Goal: Information Seeking & Learning: Learn about a topic

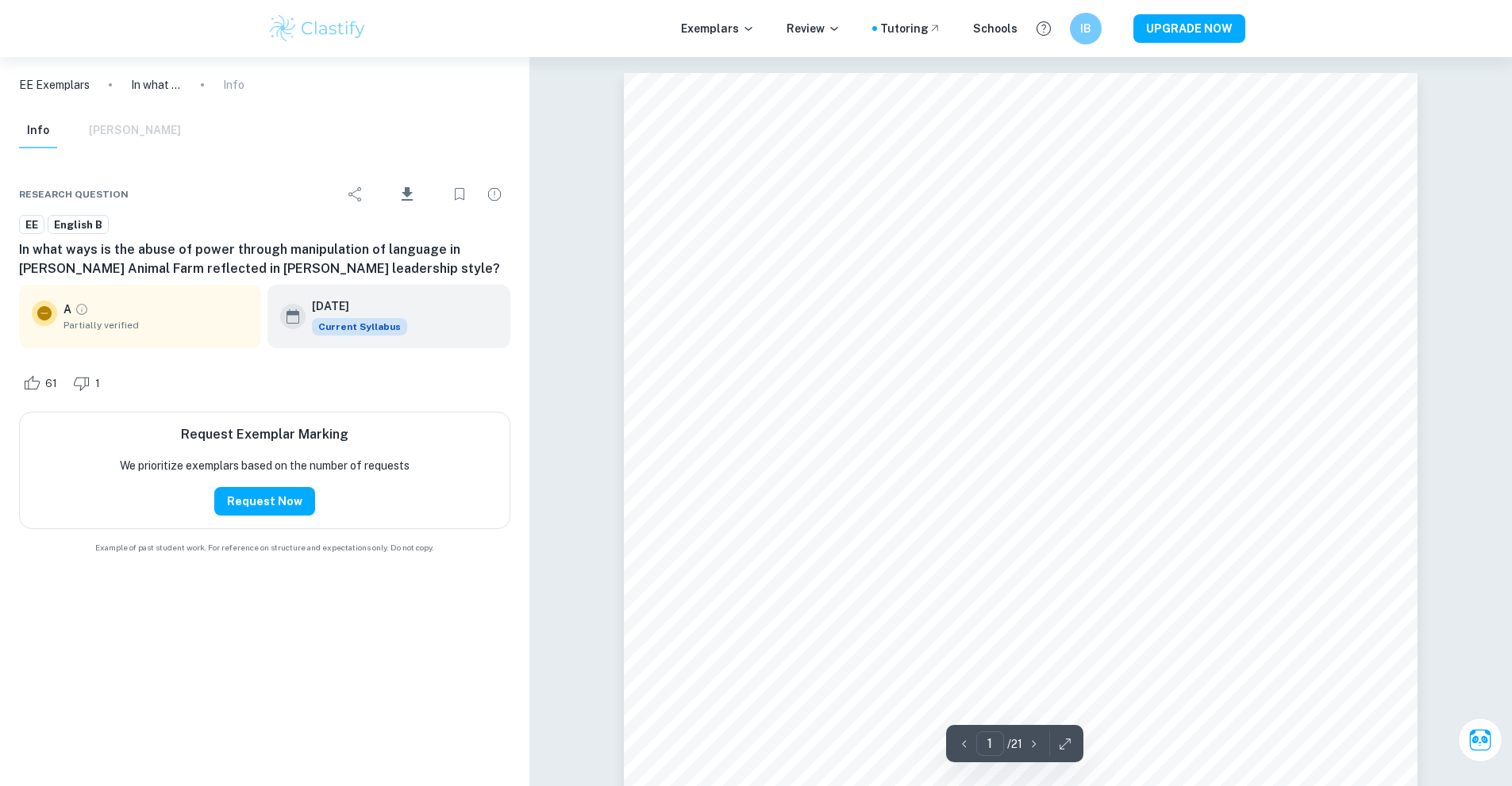
scroll to position [634, 0]
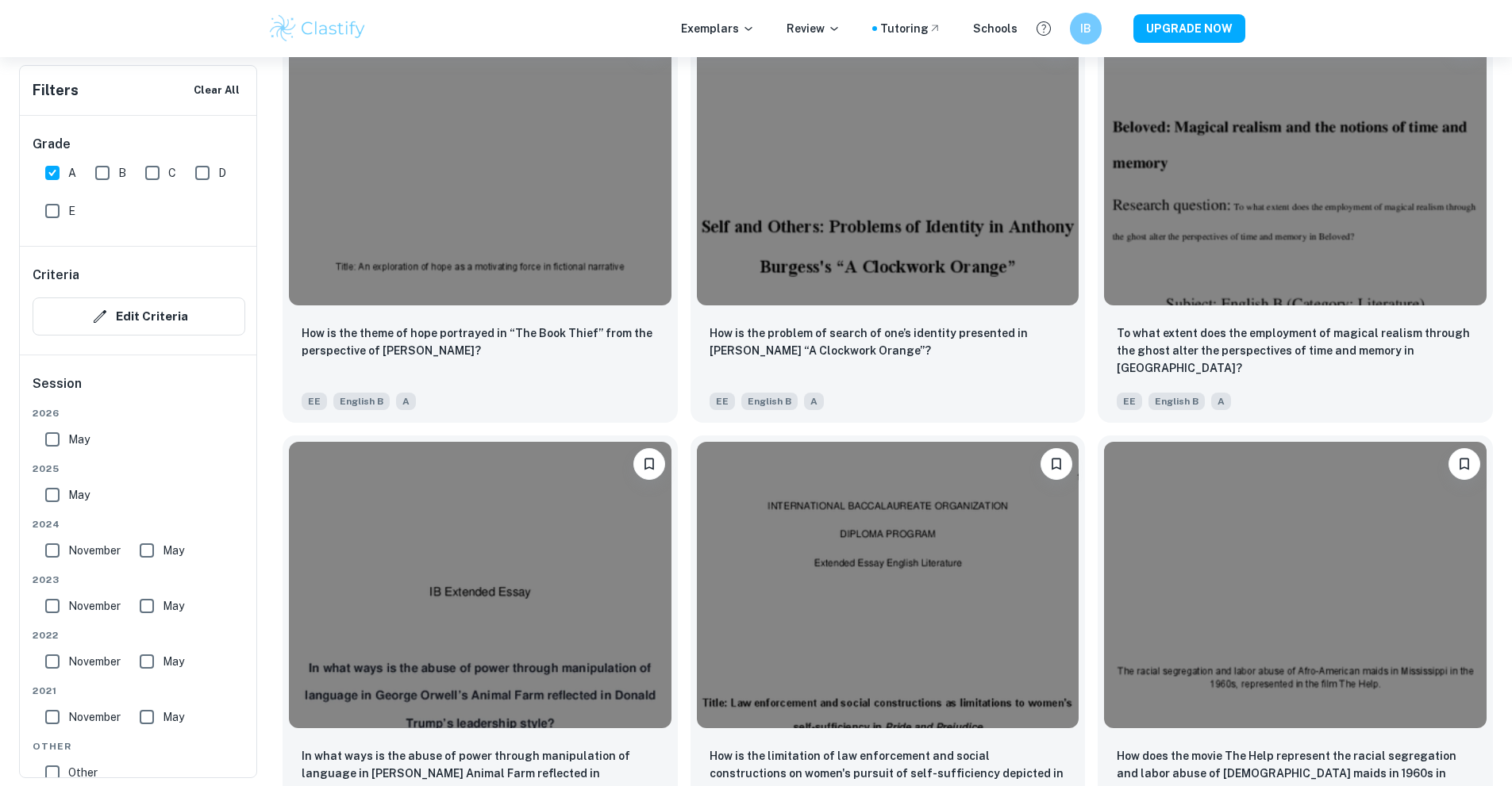
scroll to position [1737, 0]
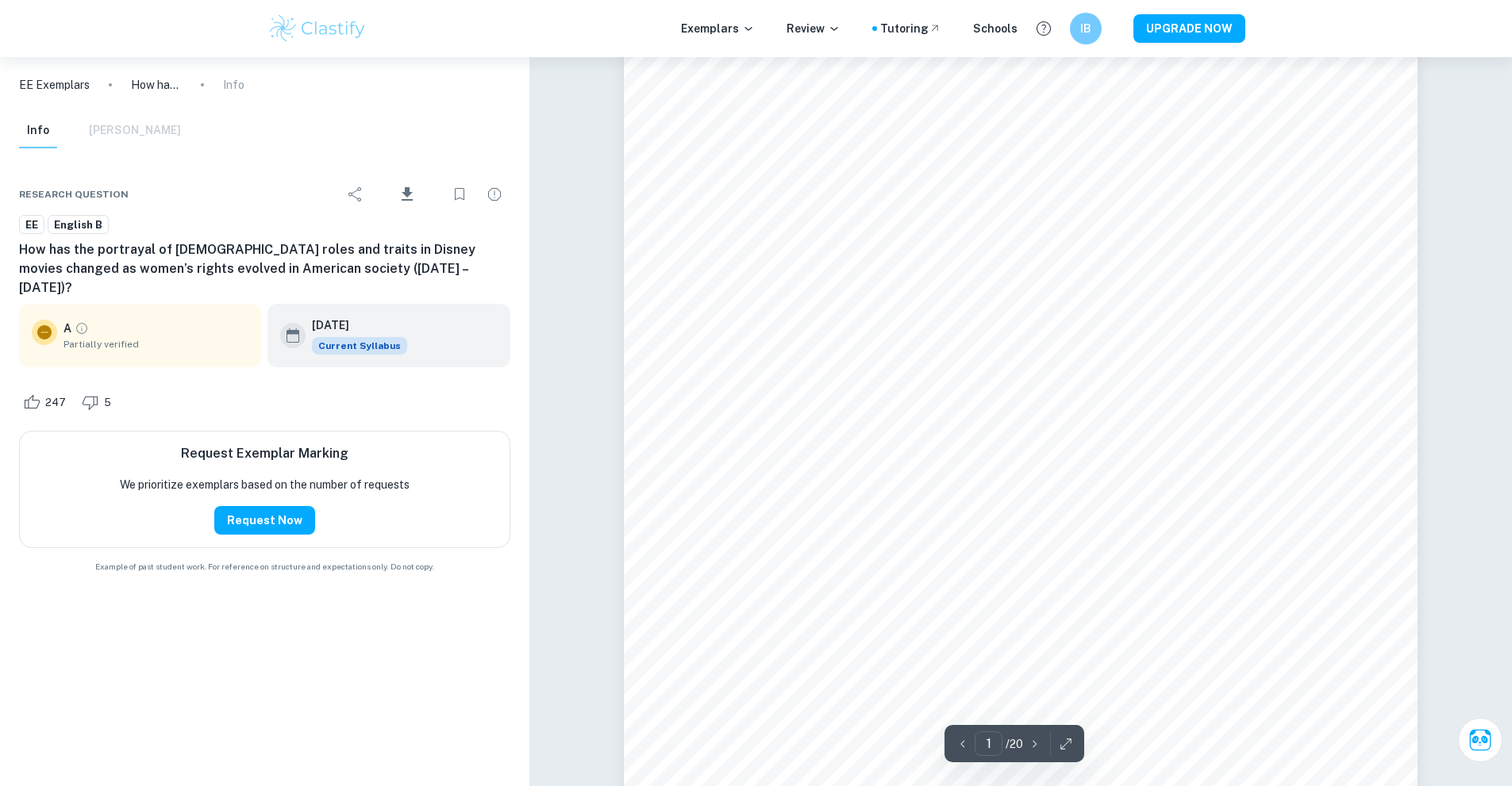
scroll to position [79, 0]
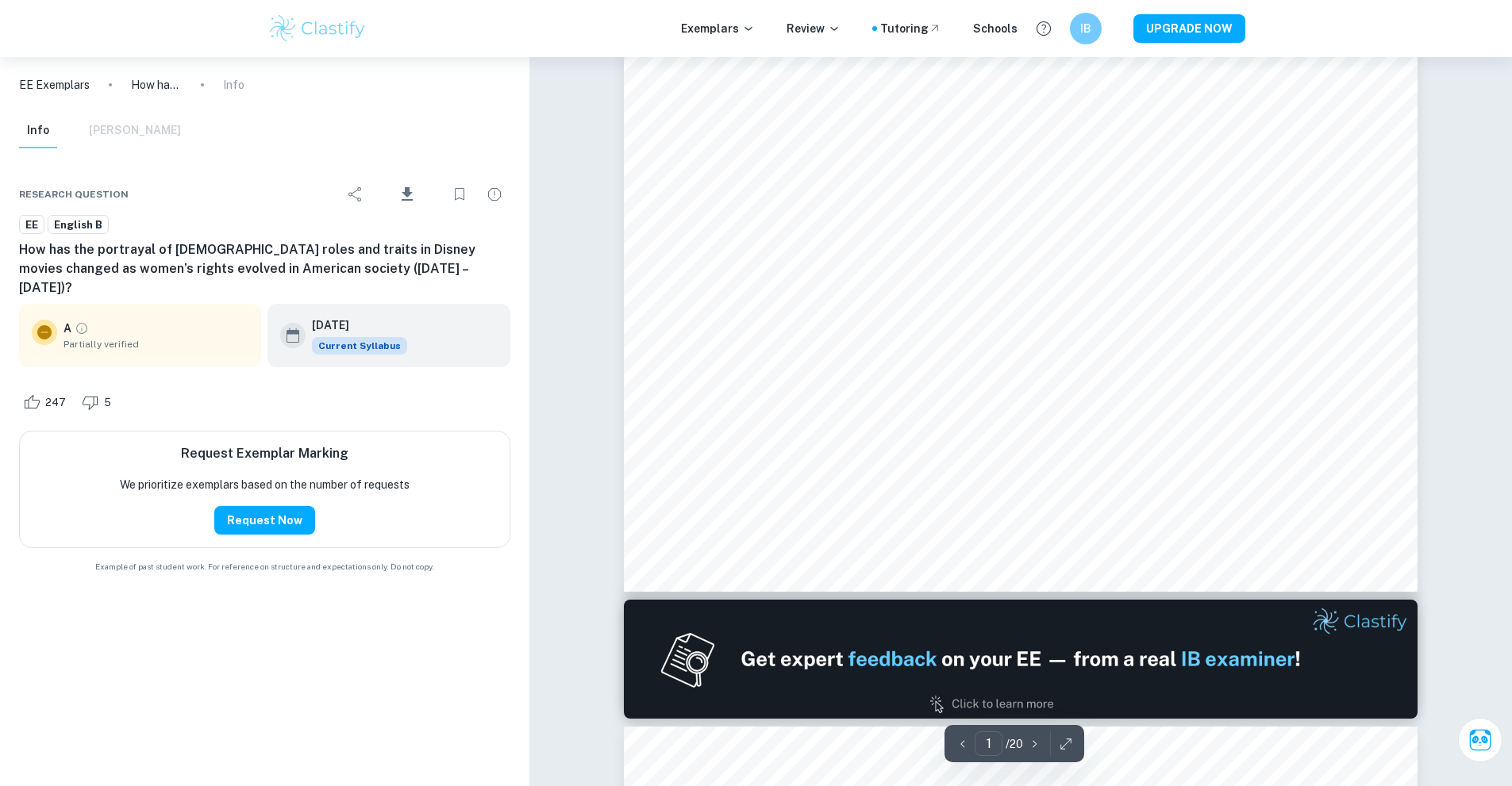
type input "2"
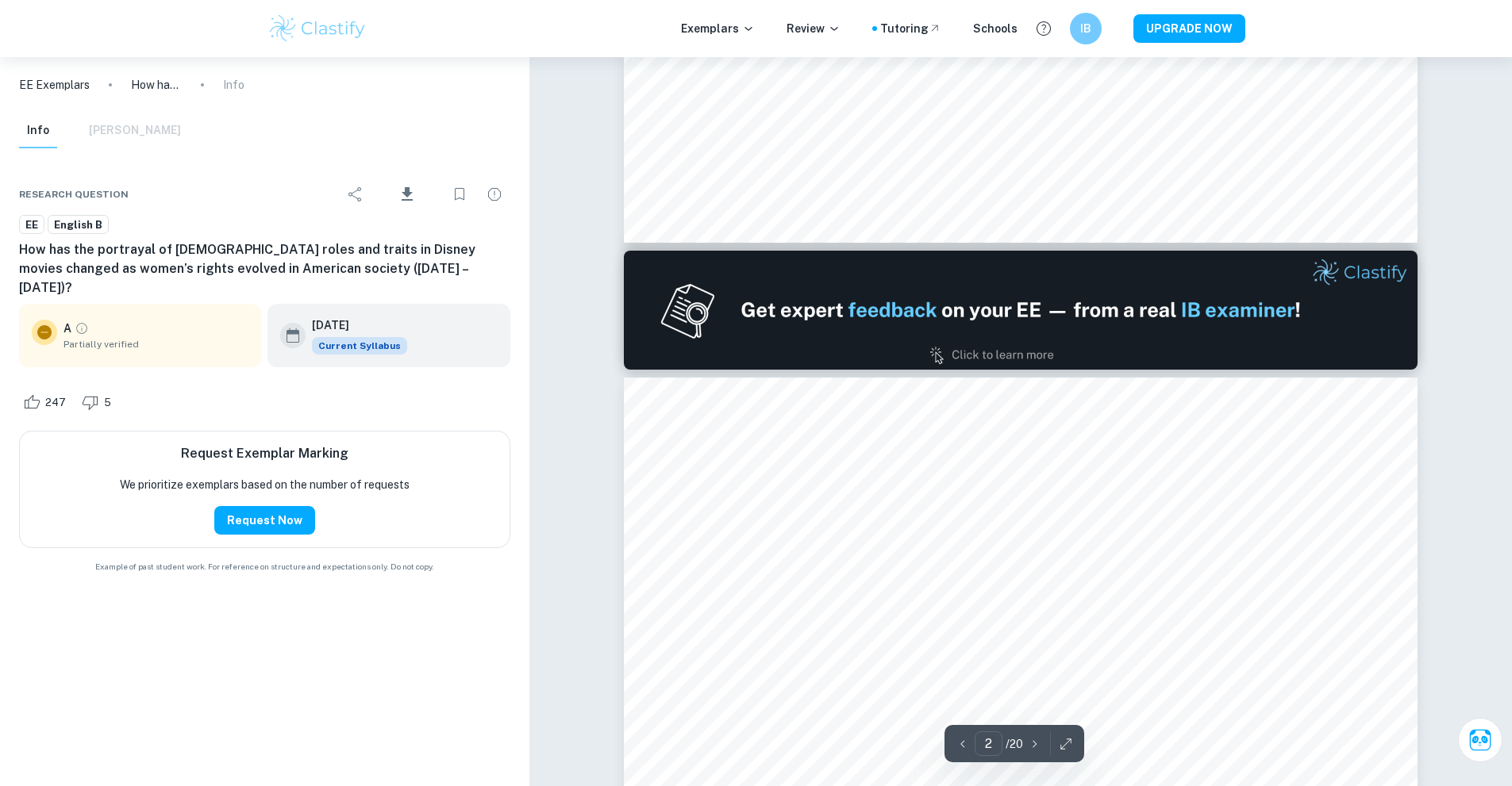
scroll to position [1270, 0]
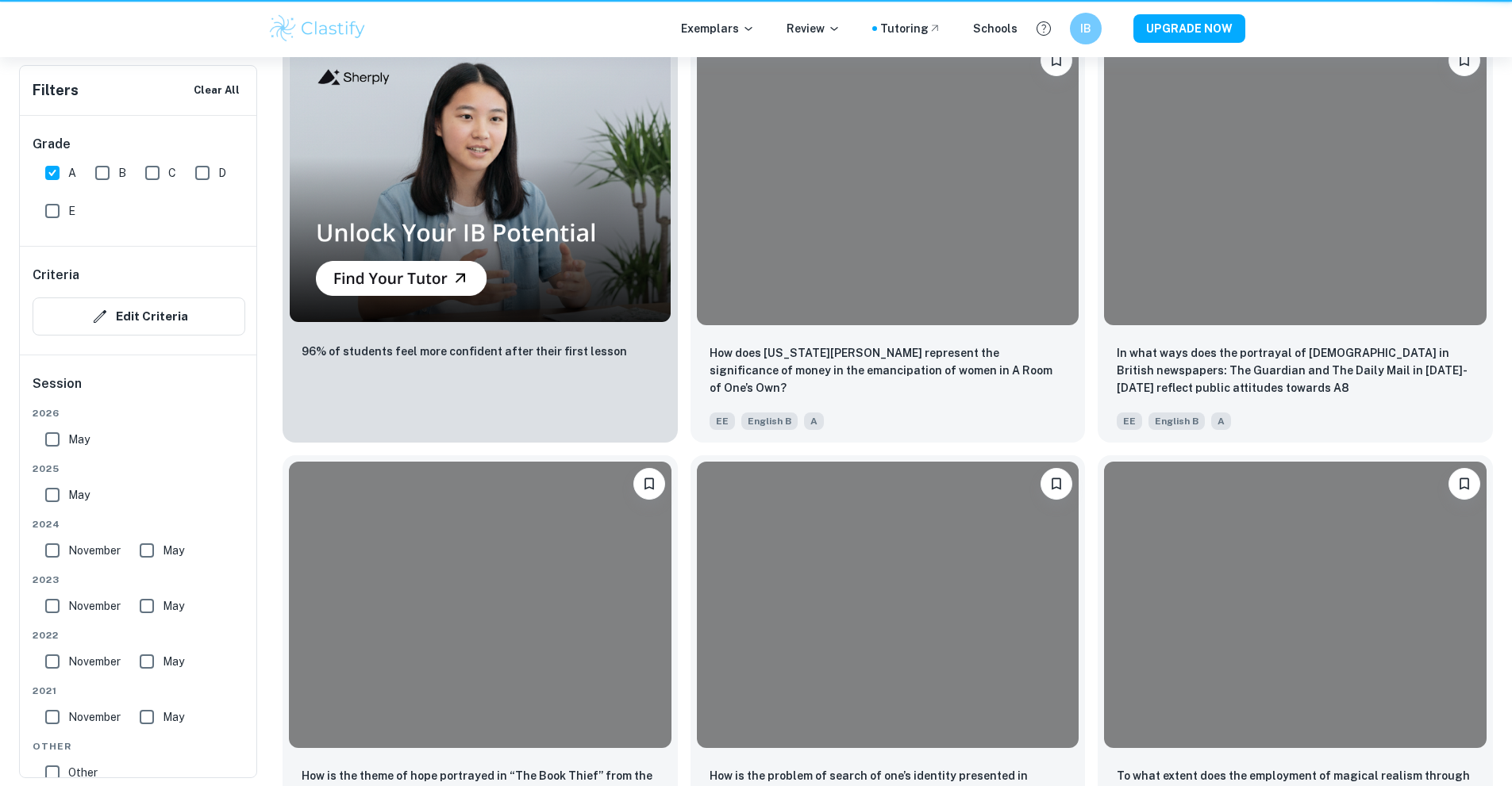
scroll to position [1737, 0]
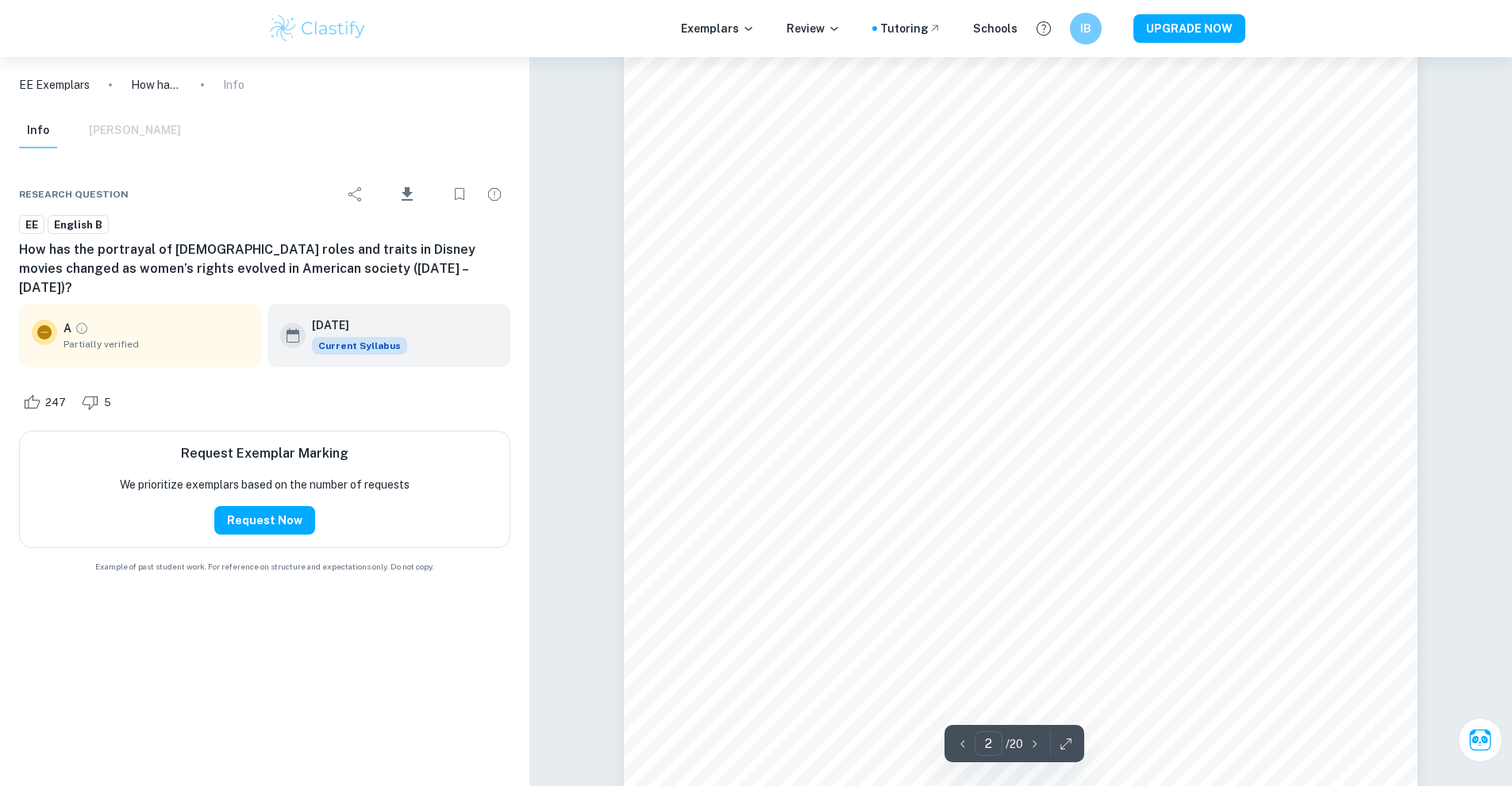
scroll to position [1362, 0]
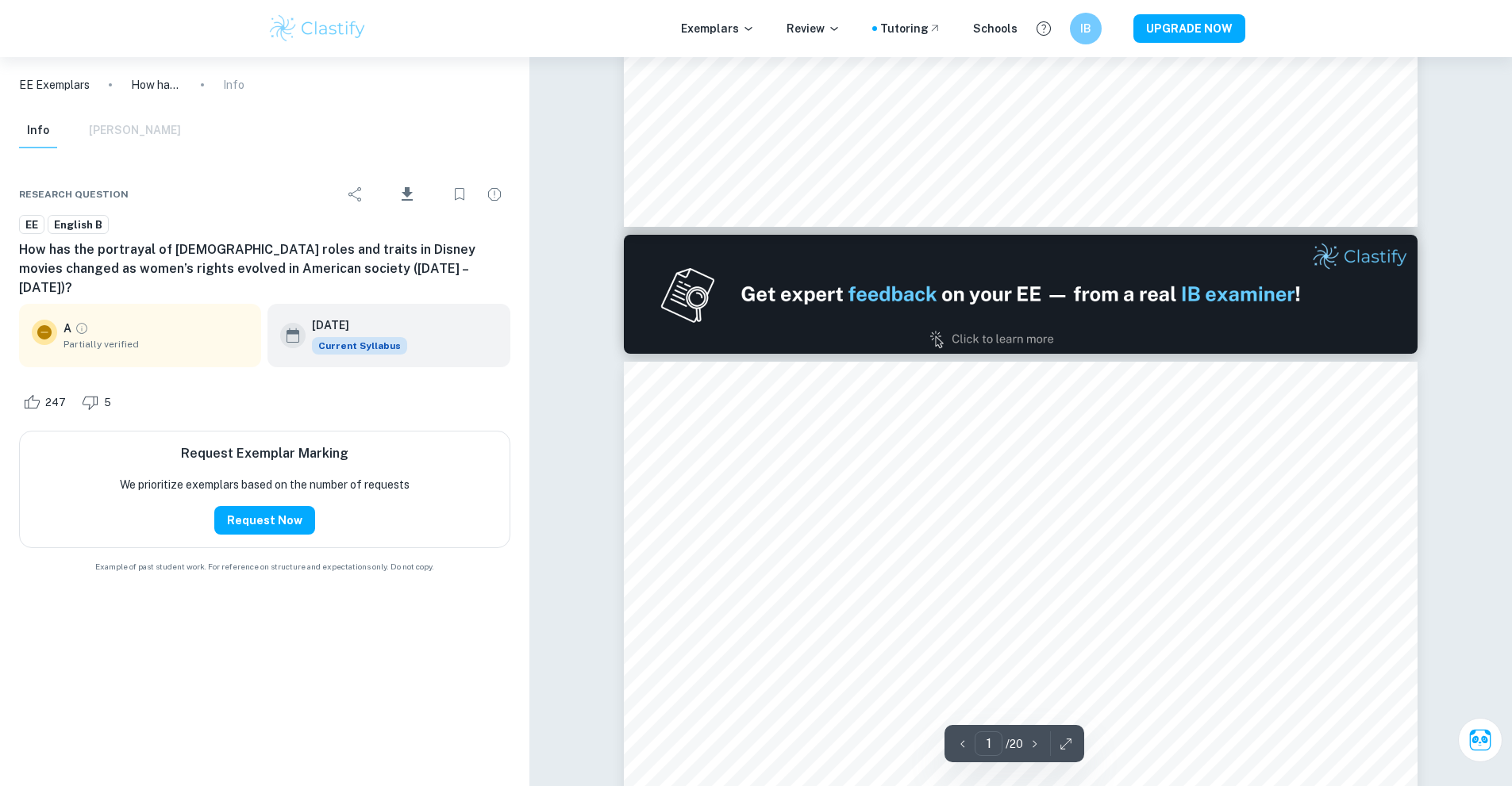
type input "2"
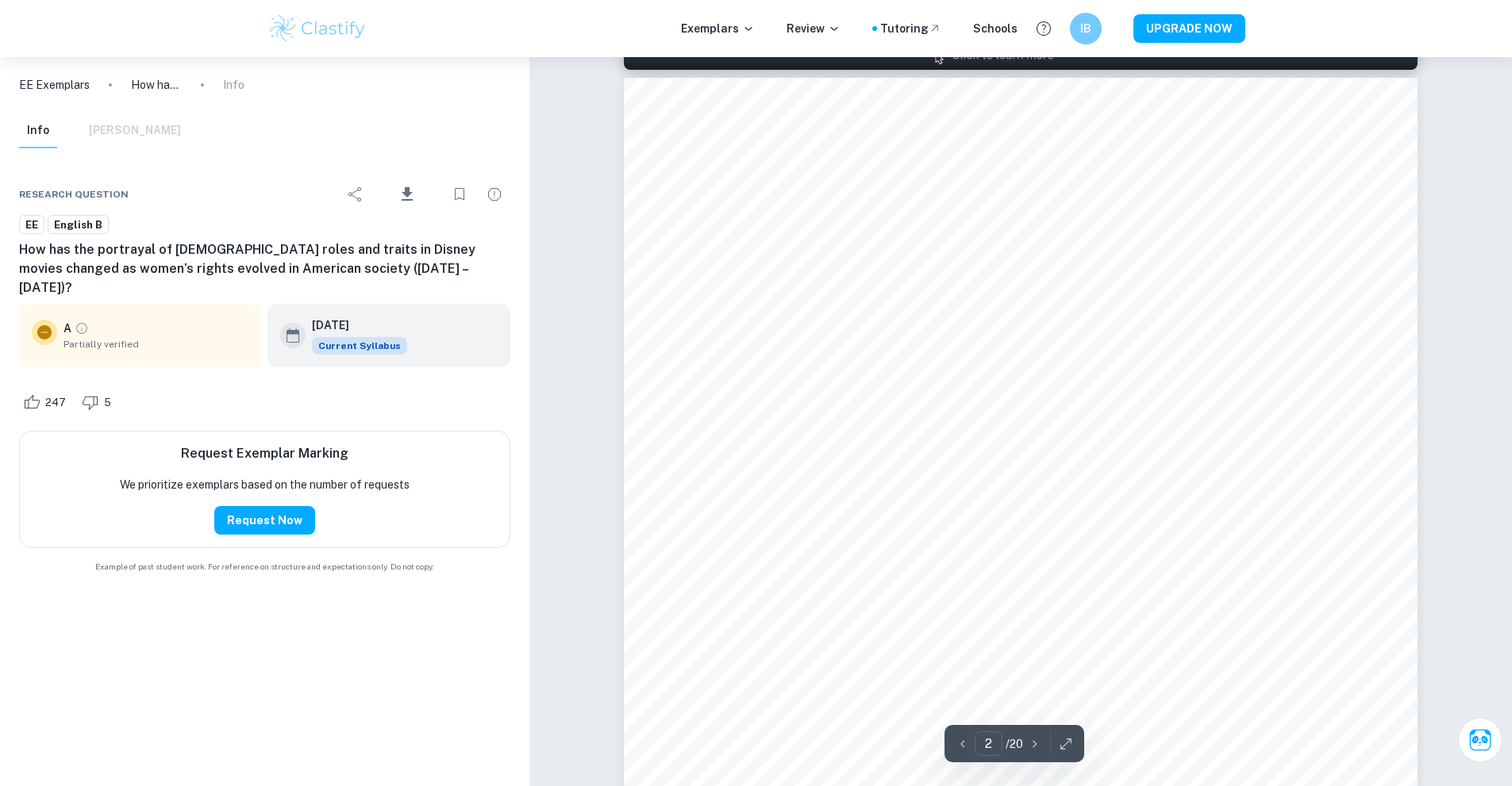
scroll to position [1283, 0]
